Goal: Information Seeking & Learning: Learn about a topic

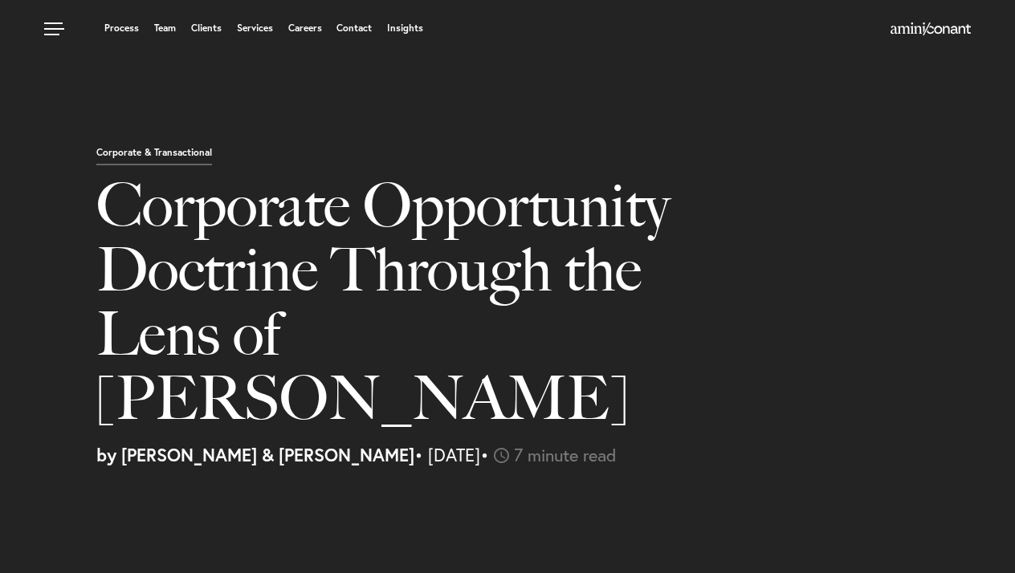
select select "ES"
select select "Austin"
select select "Business and Civil Litigation"
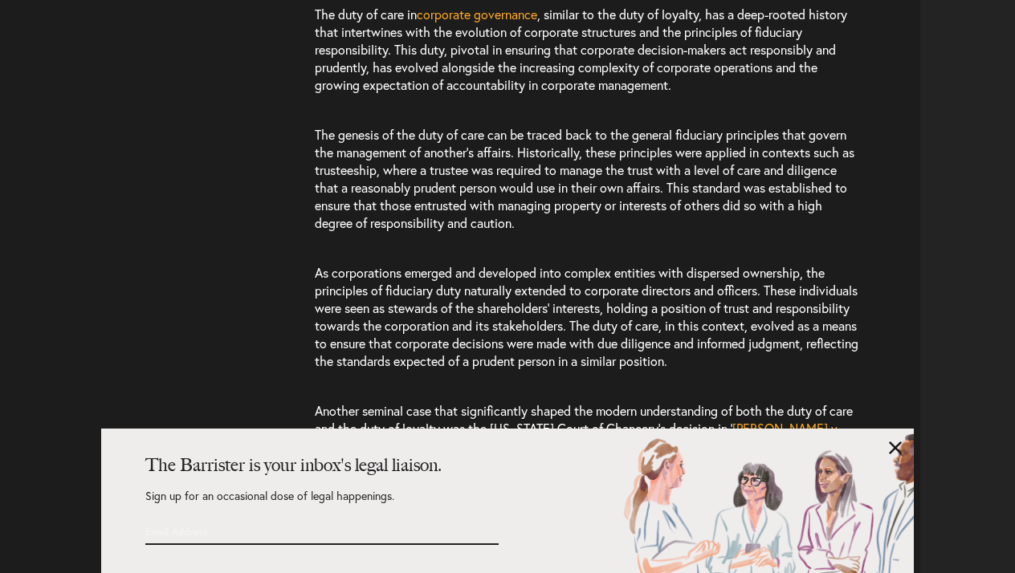
scroll to position [2049, 0]
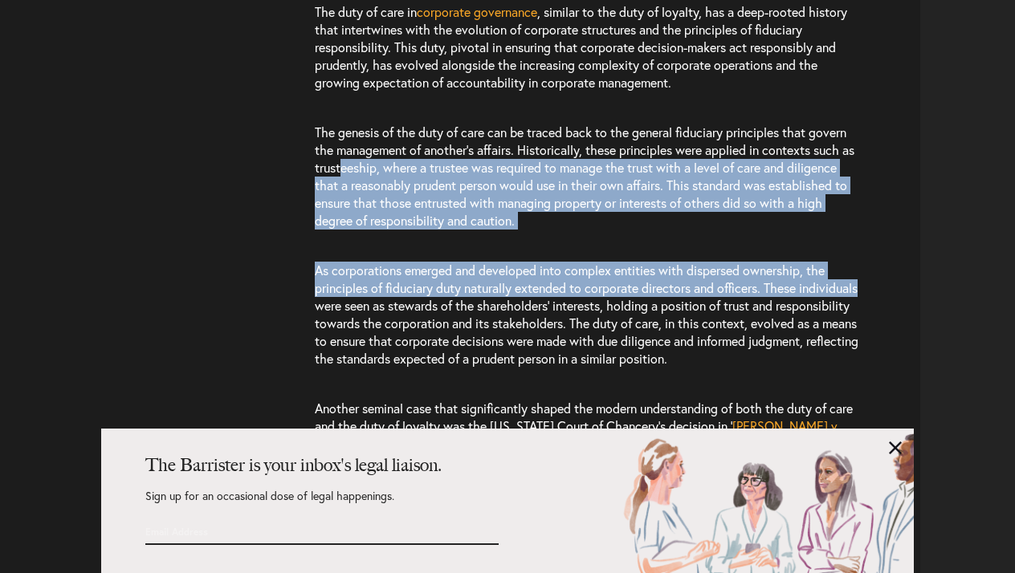
drag, startPoint x: 372, startPoint y: 245, endPoint x: 356, endPoint y: 107, distance: 139.1
click at [356, 107] on div "Understanding the concept of fiduciary duty is essential for understanding the …" at bounding box center [617, 244] width 605 height 1347
click at [356, 124] on span "The genesis of the duty of care can be traced back to the general fiduciary pri…" at bounding box center [584, 176] width 539 height 105
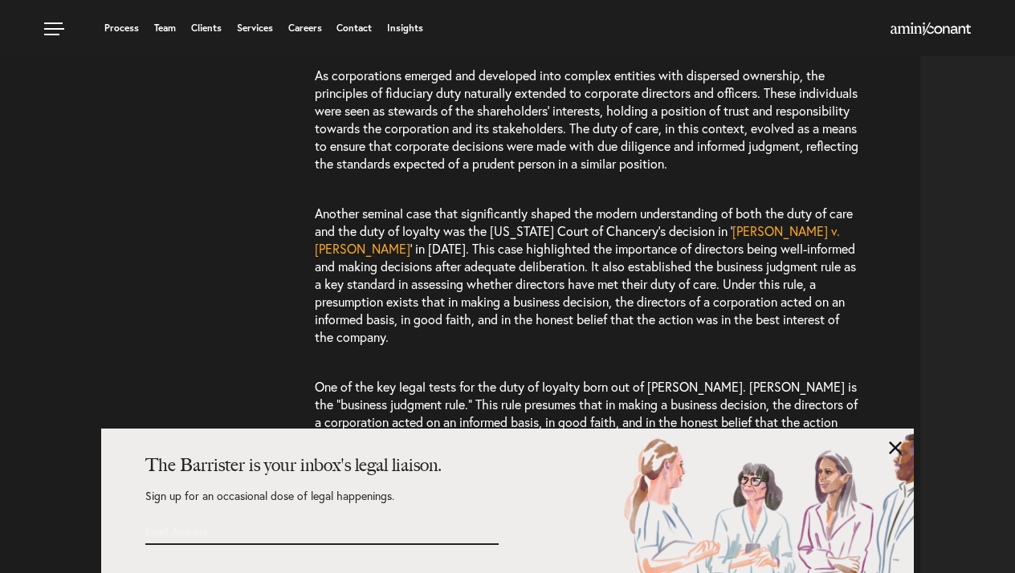
scroll to position [2235, 0]
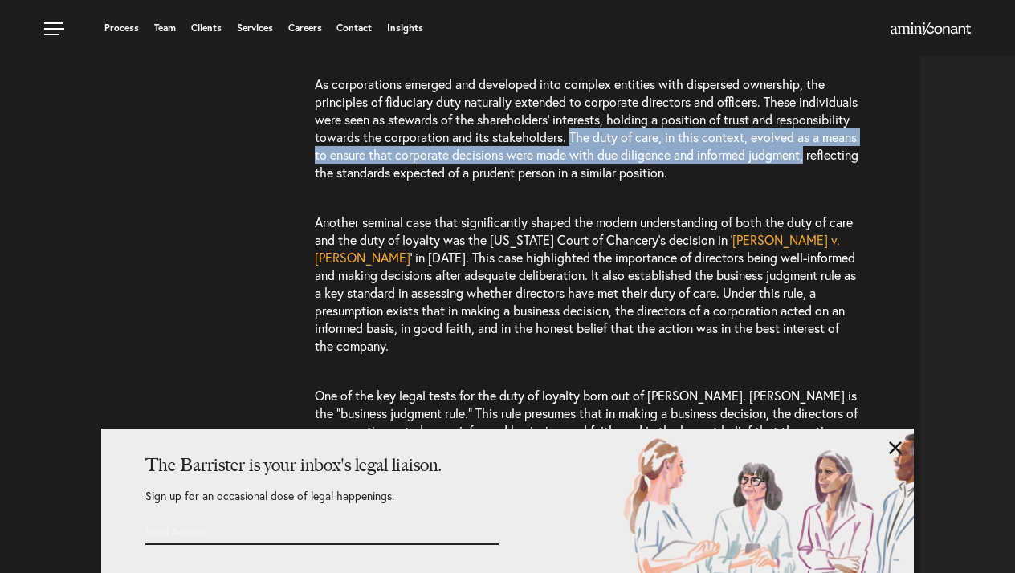
drag, startPoint x: 651, startPoint y: 79, endPoint x: 424, endPoint y: 114, distance: 229.9
click at [424, 114] on span "As corporations emerged and developed into complex entities with dispersed owne…" at bounding box center [586, 127] width 543 height 105
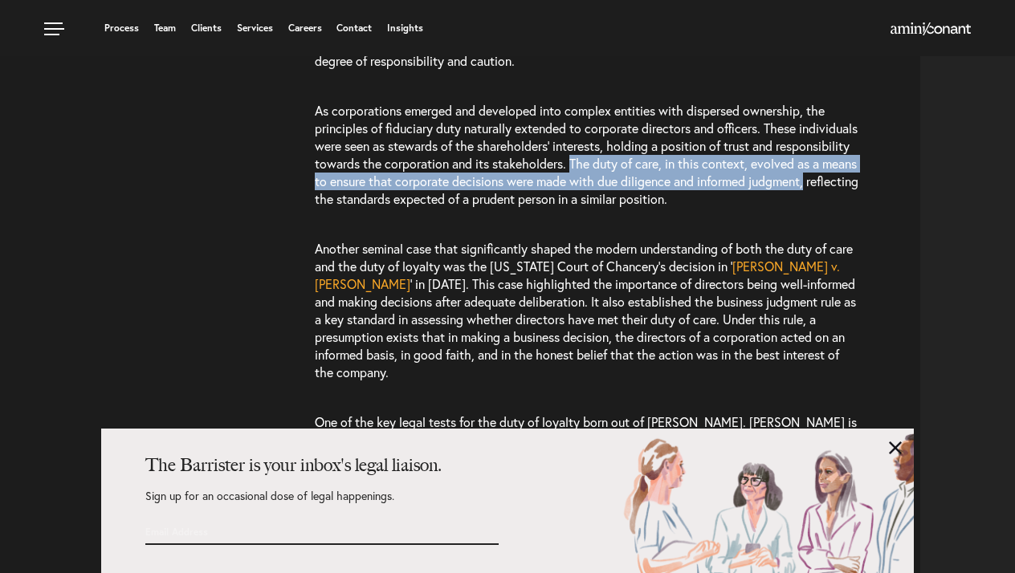
scroll to position [2207, 0]
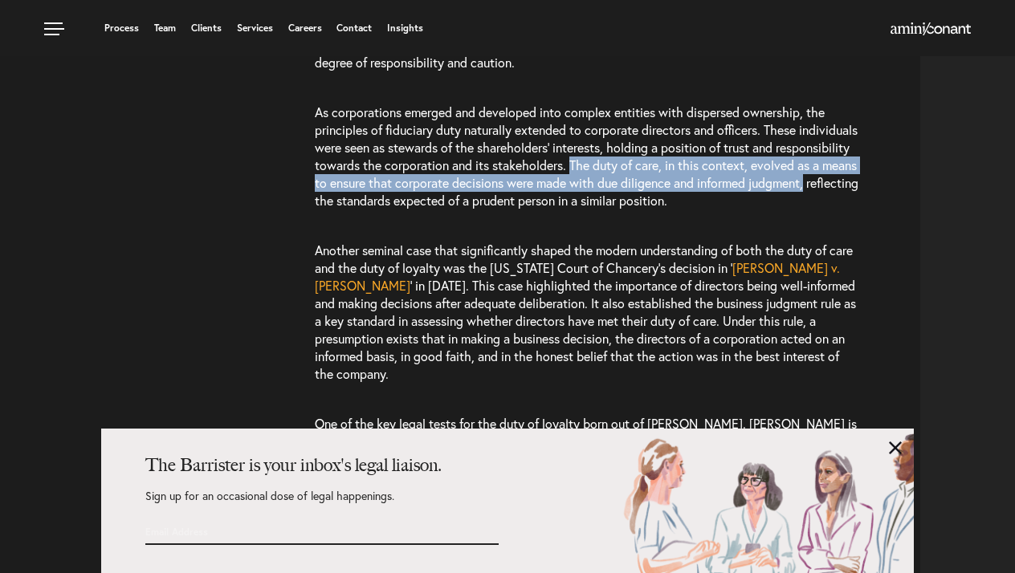
copy span "The duty of care, in this context, evolved as a means to ensure that corporate …"
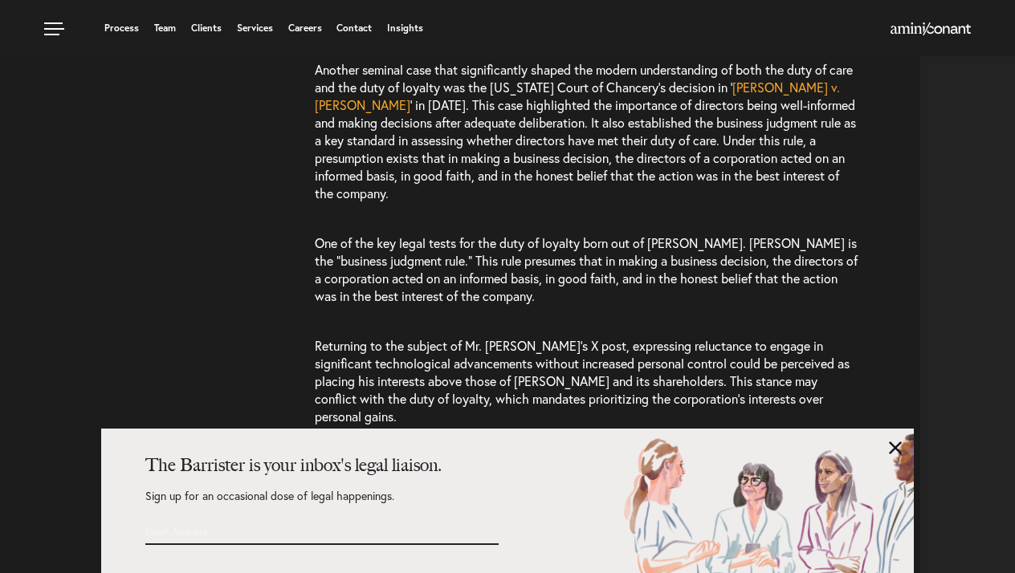
scroll to position [2386, 0]
drag, startPoint x: 655, startPoint y: 183, endPoint x: 770, endPoint y: 183, distance: 114.8
click at [770, 236] on span "One of the key legal tests for the duty of loyalty born out of [PERSON_NAME]. […" at bounding box center [586, 271] width 543 height 70
copy span "[PERSON_NAME] v. Van Gorkum"
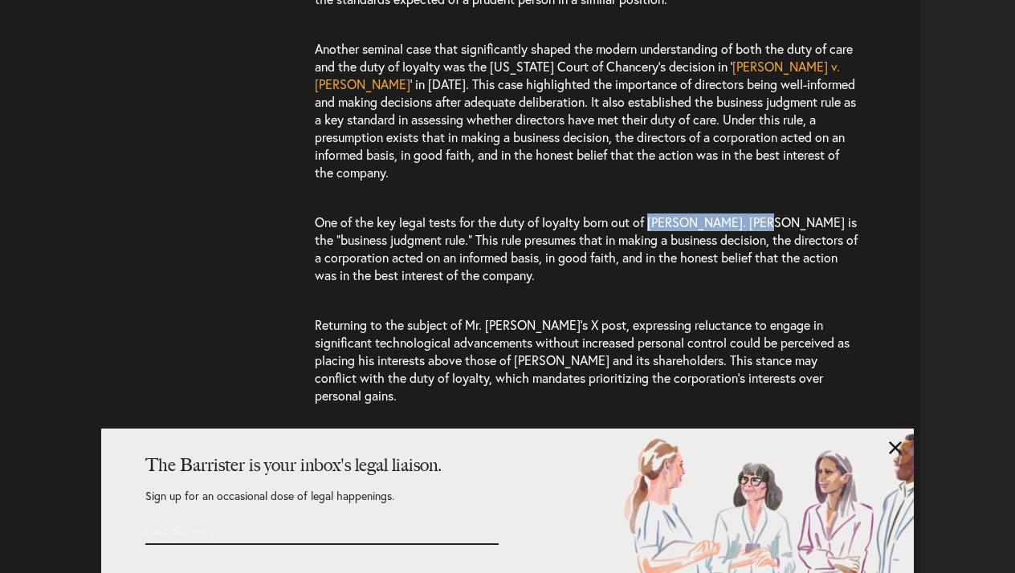
scroll to position [2419, 0]
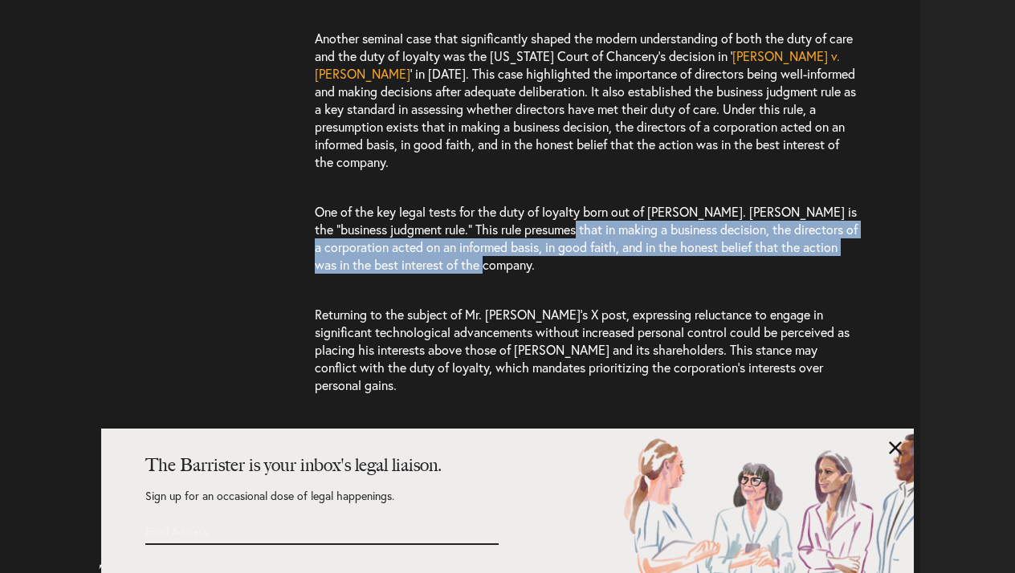
drag, startPoint x: 610, startPoint y: 167, endPoint x: 543, endPoint y: 211, distance: 79.9
click at [543, 211] on p "One of the key legal tests for the duty of loyalty born out of [PERSON_NAME]. […" at bounding box center [587, 238] width 545 height 103
copy span "making a business decision, the directors of a corporation acted on an informed…"
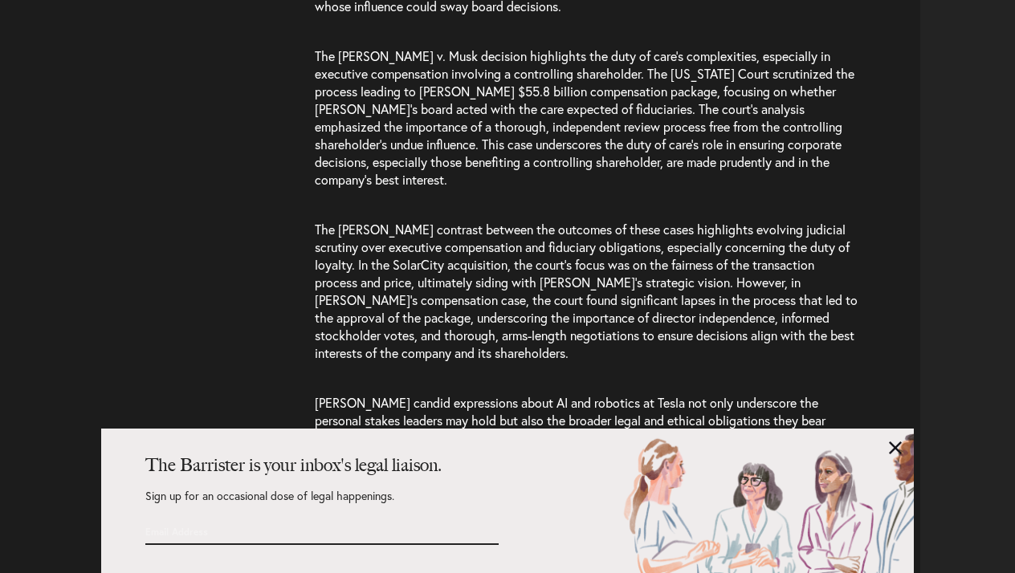
scroll to position [4107, 0]
